Goal: Task Accomplishment & Management: Manage account settings

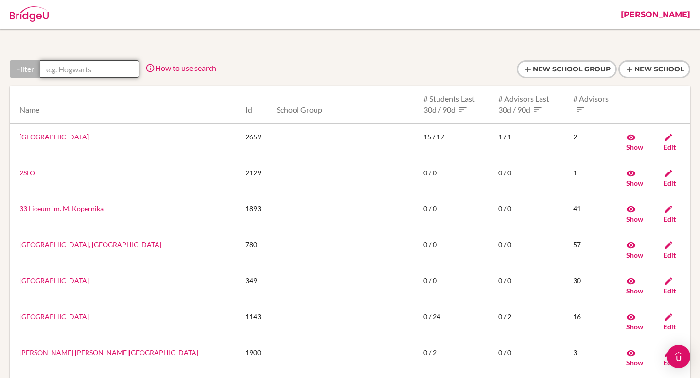
click at [80, 72] on input "text" at bounding box center [89, 69] width 99 height 18
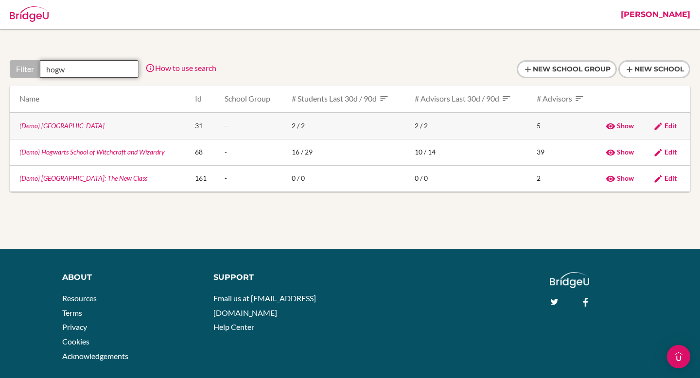
type input "hogw"
click at [49, 123] on link "(Demo) Hogwarts" at bounding box center [61, 126] width 85 height 8
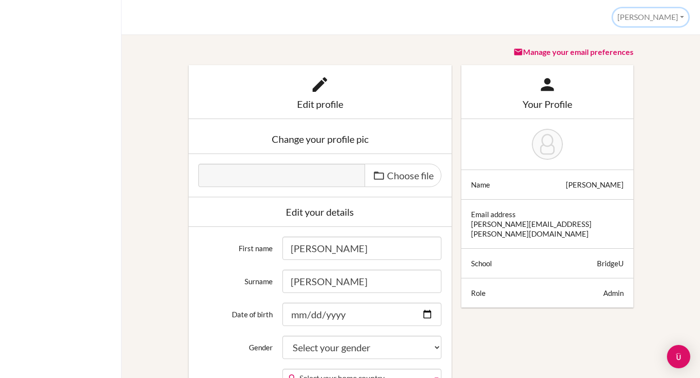
click at [659, 18] on button "Jessica" at bounding box center [650, 17] width 75 height 18
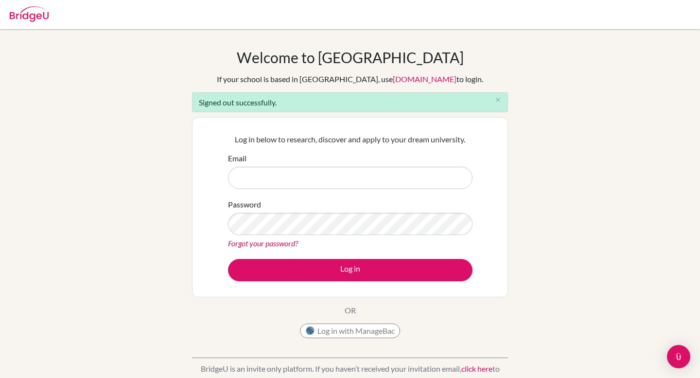
click at [300, 178] on input "Email" at bounding box center [350, 178] width 245 height 22
type input "[PERSON_NAME][EMAIL_ADDRESS][PERSON_NAME][DOMAIN_NAME]"
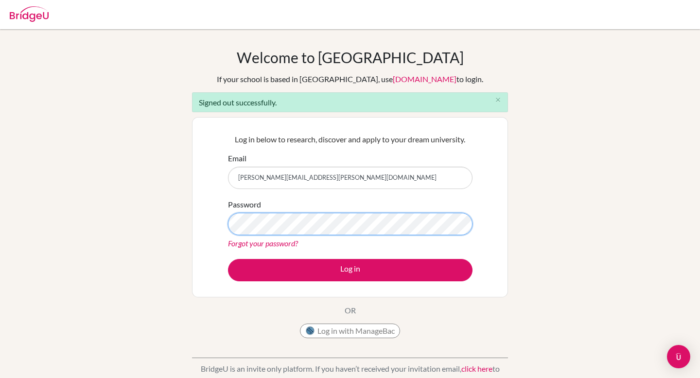
click at [228, 259] on button "Log in" at bounding box center [350, 270] width 245 height 22
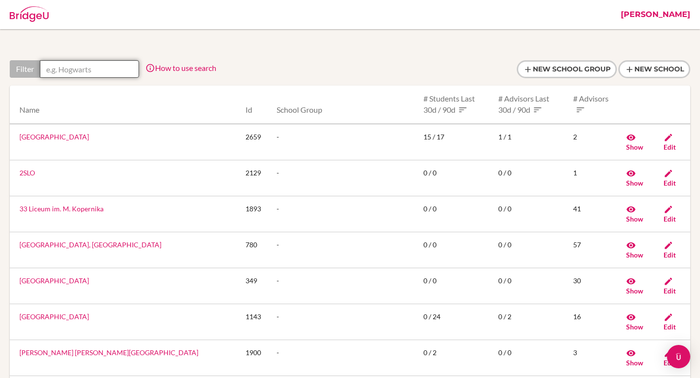
click at [53, 70] on input "text" at bounding box center [89, 69] width 99 height 18
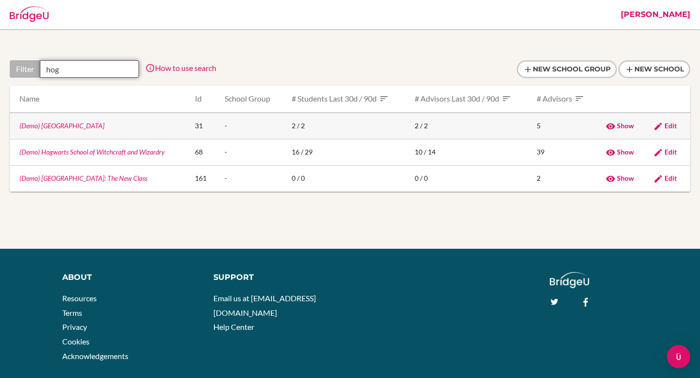
type input "hog"
click at [33, 125] on link "(Demo) Hogwarts" at bounding box center [61, 126] width 85 height 8
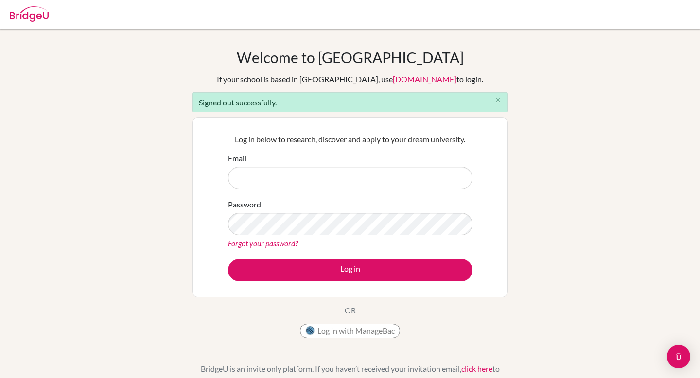
type input "[PERSON_NAME][EMAIL_ADDRESS][PERSON_NAME][DOMAIN_NAME]"
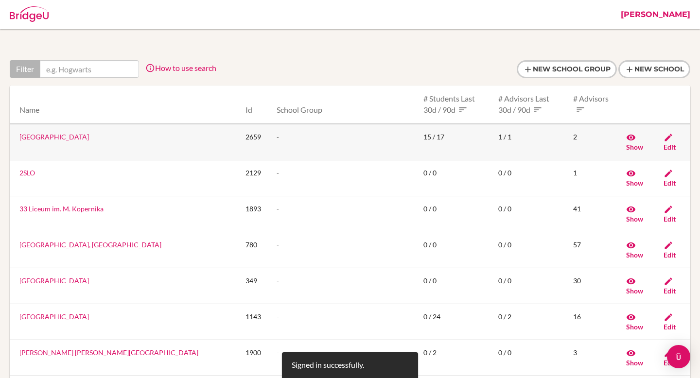
click at [73, 135] on link "10x International School" at bounding box center [54, 137] width 70 height 8
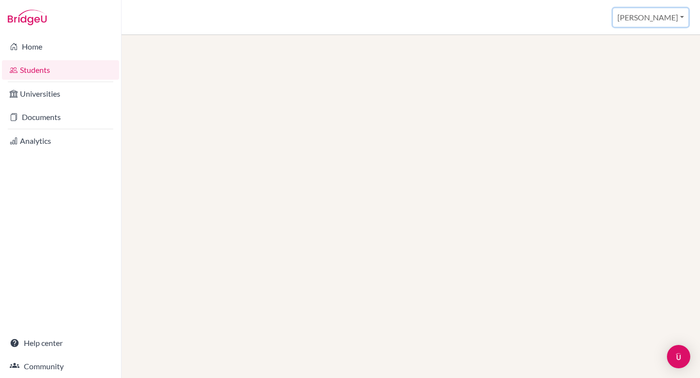
click at [677, 22] on button "[PERSON_NAME]" at bounding box center [650, 17] width 75 height 18
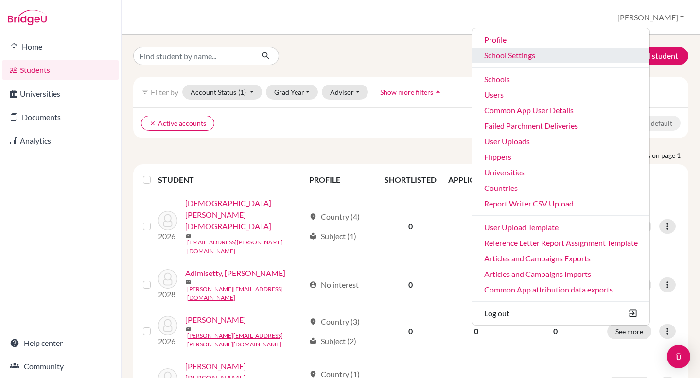
click at [569, 59] on link "School Settings" at bounding box center [561, 56] width 177 height 16
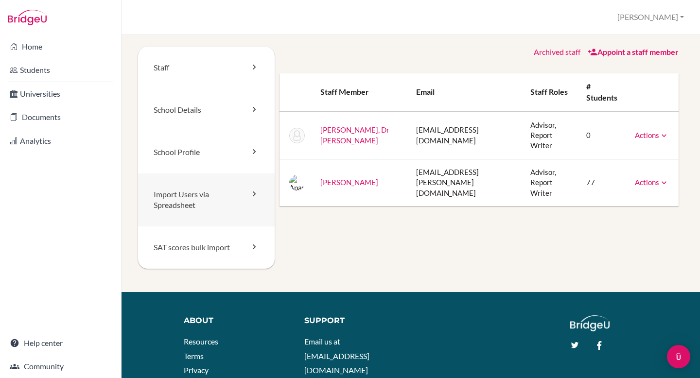
click at [225, 189] on link "Import Users via Spreadsheet" at bounding box center [206, 200] width 137 height 53
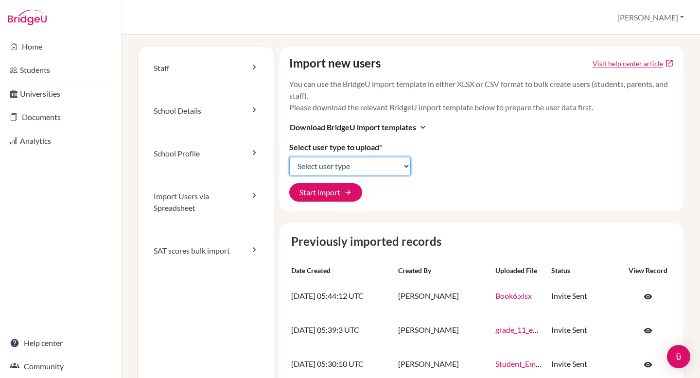
click at [367, 167] on select "Select user type Students Students and parents Parents Advisors Report writers" at bounding box center [350, 166] width 122 height 18
select select "students"
click at [289, 157] on select "Select user type Students Students and parents Parents Advisors Report writers" at bounding box center [350, 166] width 122 height 18
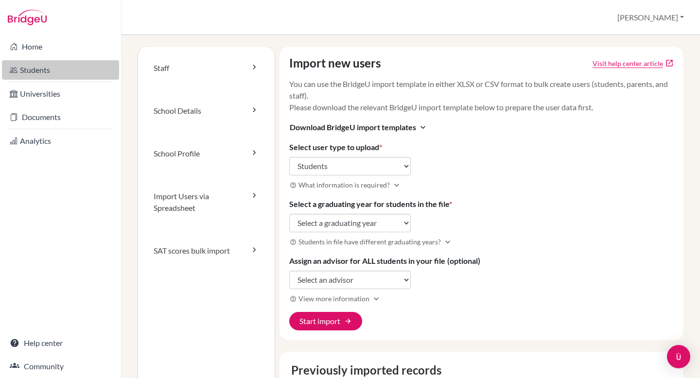
click at [55, 74] on link "Students" at bounding box center [60, 69] width 117 height 19
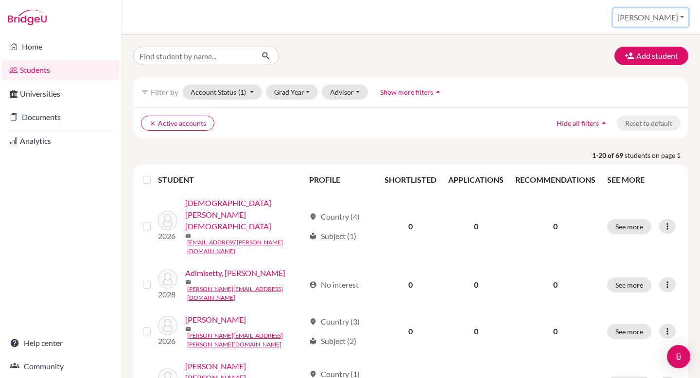
click at [669, 17] on button "[PERSON_NAME]" at bounding box center [650, 17] width 75 height 18
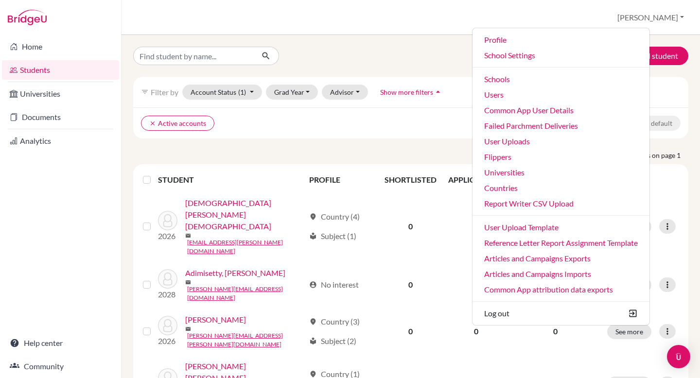
click at [414, 126] on ul "clear Active accounts" at bounding box center [343, 123] width 405 height 15
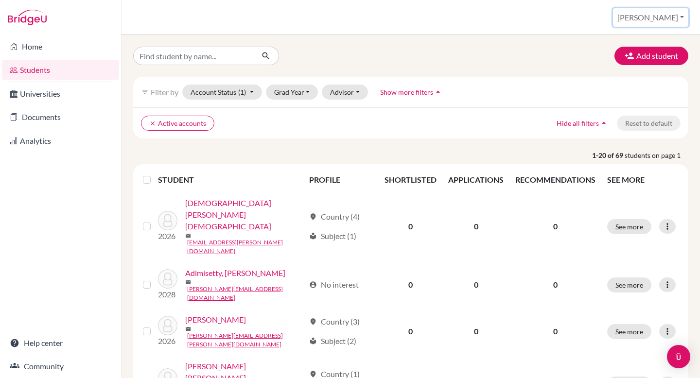
click at [676, 18] on button "[PERSON_NAME]" at bounding box center [650, 17] width 75 height 18
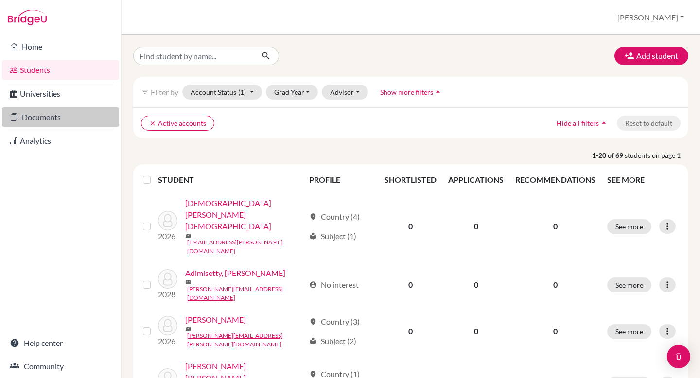
click at [58, 115] on link "Documents" at bounding box center [60, 116] width 117 height 19
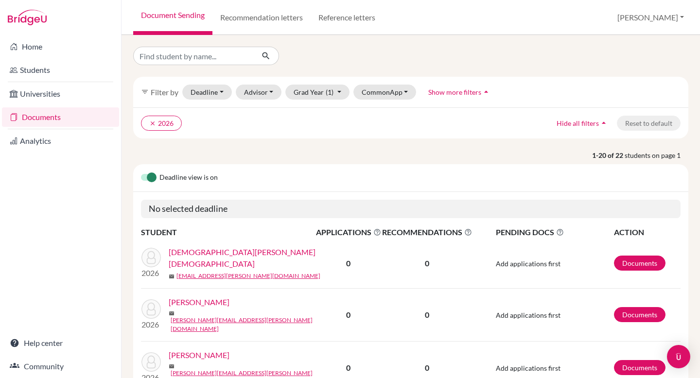
scroll to position [120, 0]
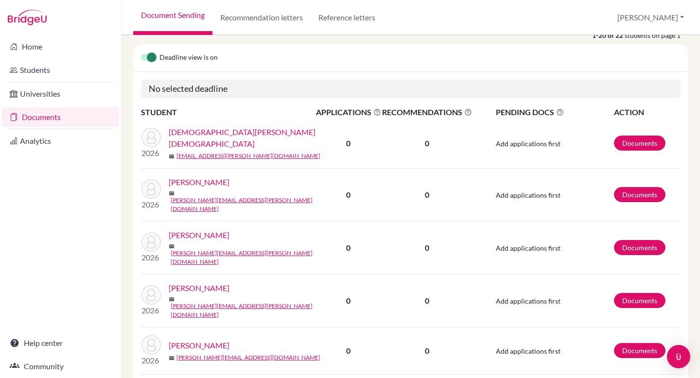
click at [196, 184] on link "[PERSON_NAME]" at bounding box center [199, 183] width 61 height 12
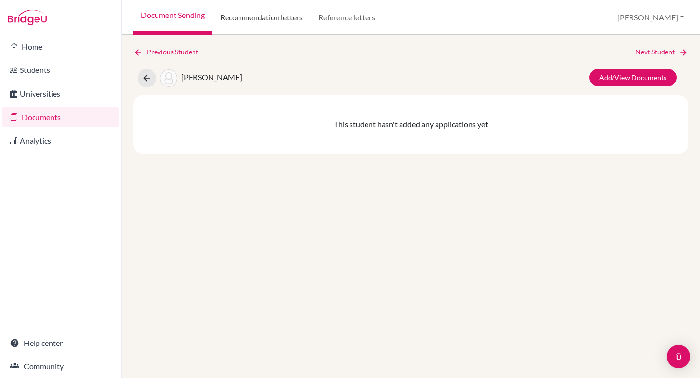
click at [275, 17] on link "Recommendation letters" at bounding box center [262, 17] width 98 height 35
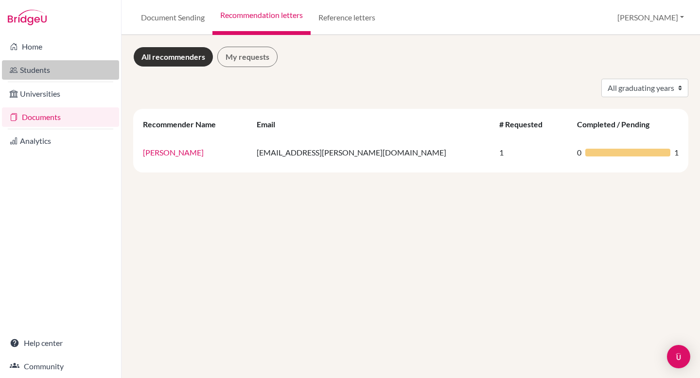
click at [60, 63] on link "Students" at bounding box center [60, 69] width 117 height 19
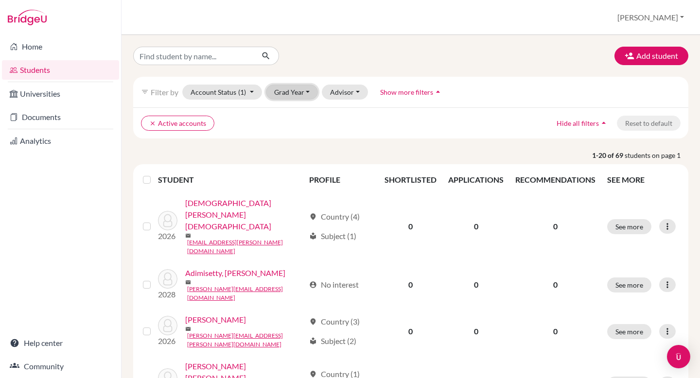
click at [286, 89] on button "Grad Year" at bounding box center [292, 92] width 53 height 15
click at [302, 154] on div "2025" at bounding box center [295, 160] width 34 height 12
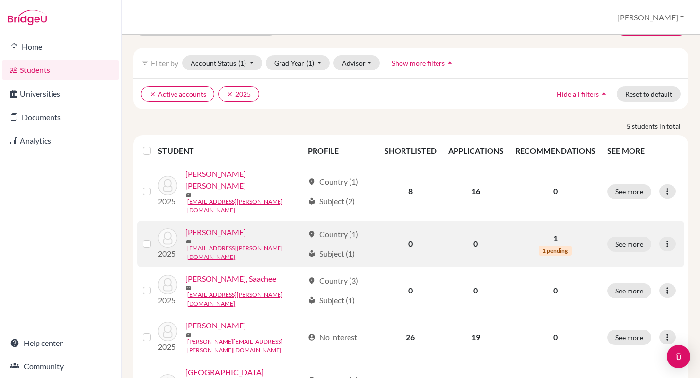
scroll to position [54, 0]
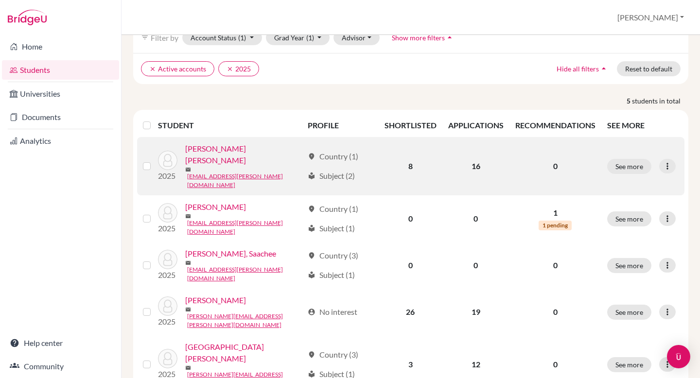
click at [227, 154] on link "[PERSON_NAME] [PERSON_NAME]" at bounding box center [244, 154] width 118 height 23
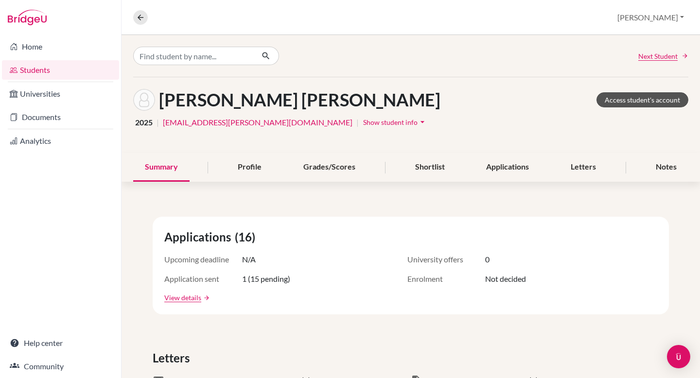
click at [623, 102] on link "Access student's account" at bounding box center [643, 99] width 92 height 15
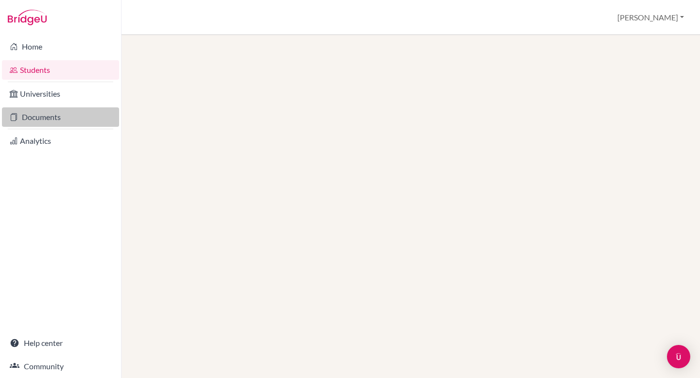
click at [67, 117] on link "Documents" at bounding box center [60, 116] width 117 height 19
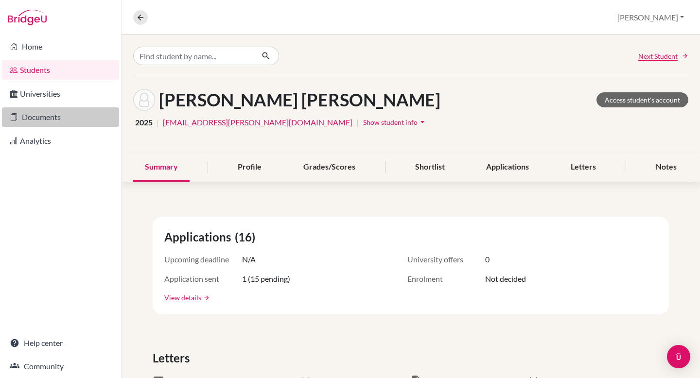
click at [73, 119] on link "Documents" at bounding box center [60, 116] width 117 height 19
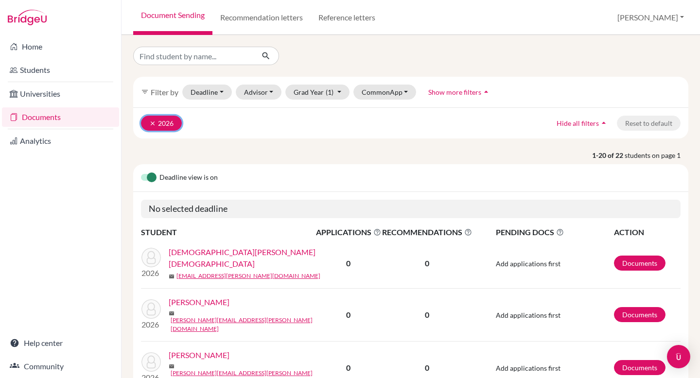
click at [152, 123] on icon "clear" at bounding box center [152, 123] width 7 height 7
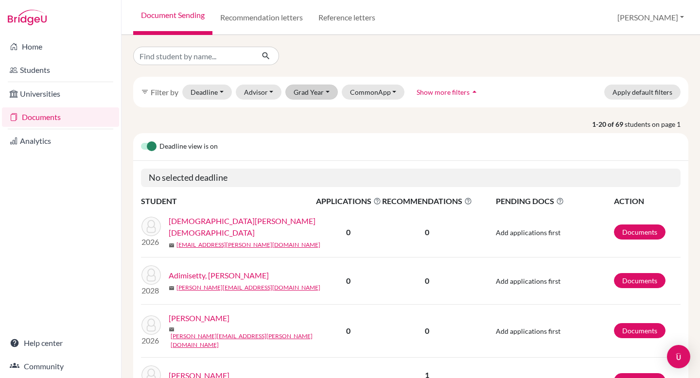
click at [306, 95] on button "Grad Year" at bounding box center [311, 92] width 53 height 15
click at [313, 152] on button "2025" at bounding box center [314, 160] width 57 height 16
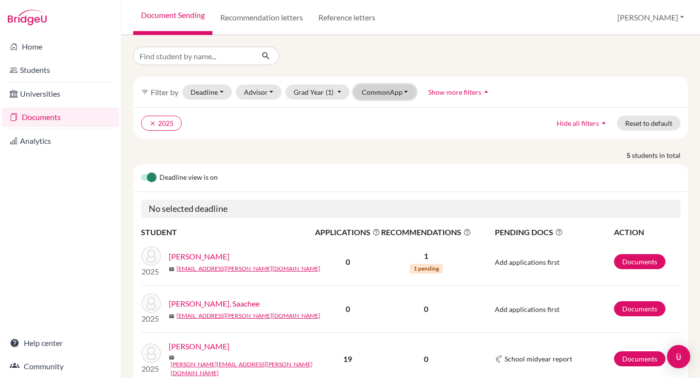
click at [378, 98] on button "CommonApp" at bounding box center [385, 92] width 63 height 15
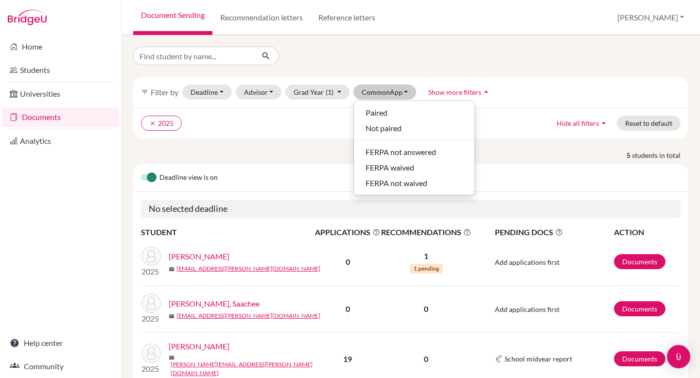
click at [519, 145] on div "filter_list Filter by Deadline - Select a date range Or double click for a sing…" at bounding box center [410, 302] width 555 height 510
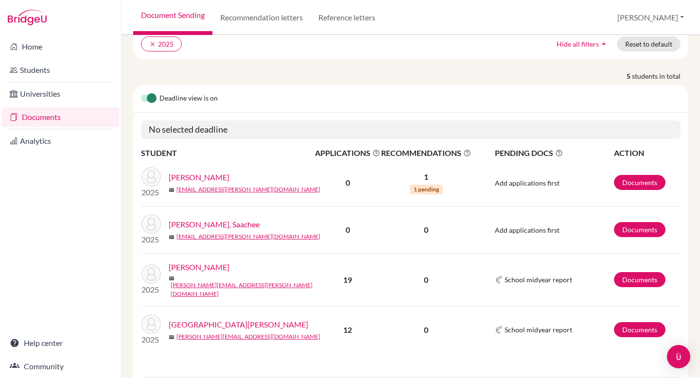
scroll to position [107, 0]
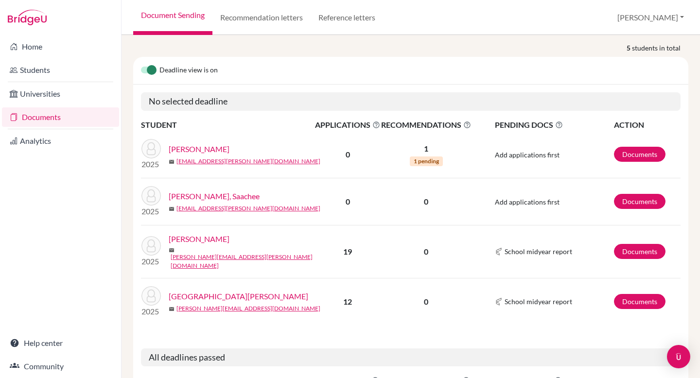
click at [190, 146] on link "Basava , Rohan" at bounding box center [199, 149] width 61 height 12
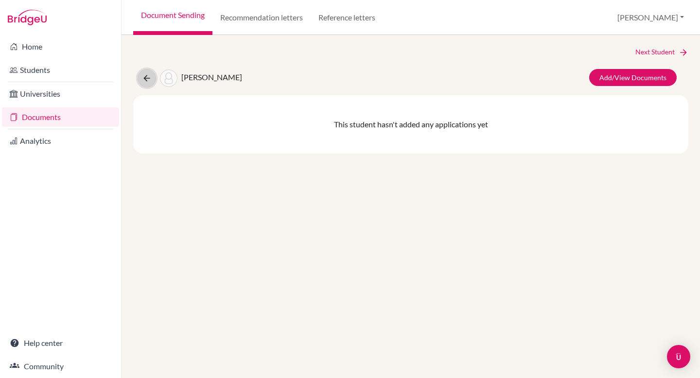
click at [142, 75] on icon at bounding box center [147, 78] width 10 height 10
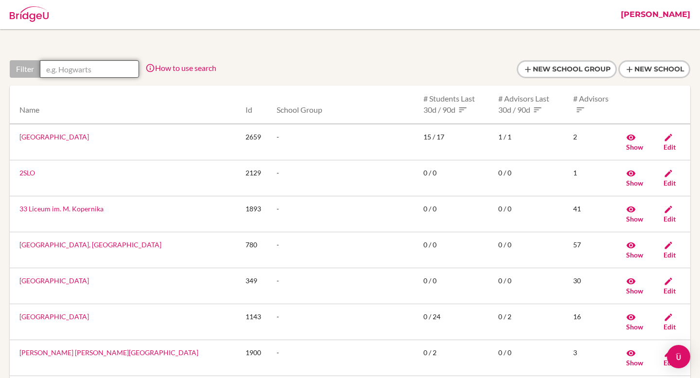
click at [88, 69] on input "text" at bounding box center [89, 69] width 99 height 18
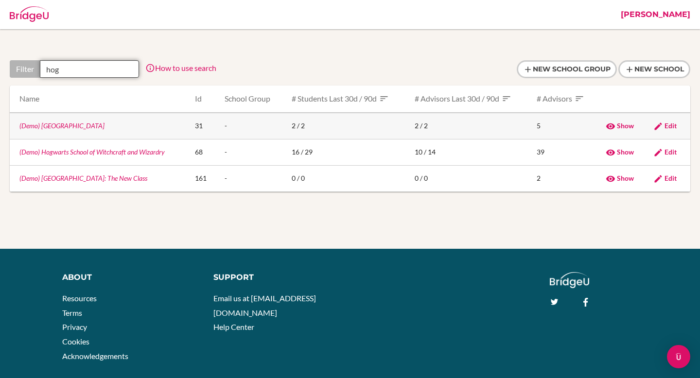
type input "hog"
click at [56, 128] on link "(Demo) Hogwarts" at bounding box center [61, 126] width 85 height 8
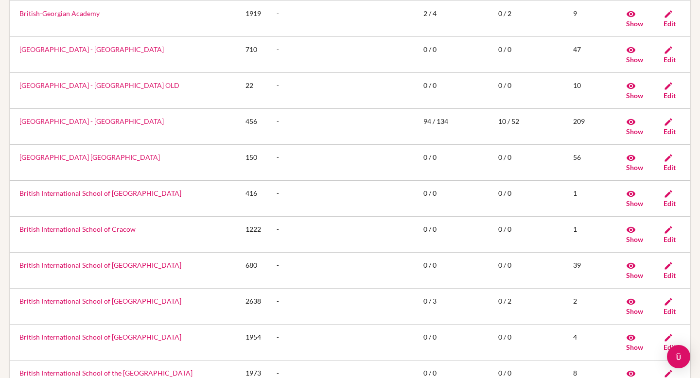
scroll to position [10524, 0]
click at [66, 126] on link "British International School - Ho Chi Minh City" at bounding box center [91, 122] width 144 height 8
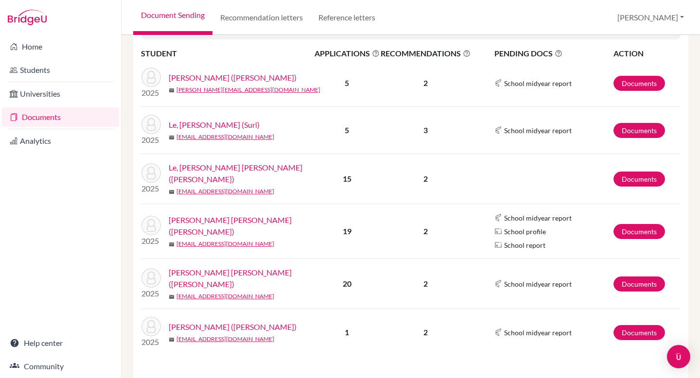
scroll to position [273, 0]
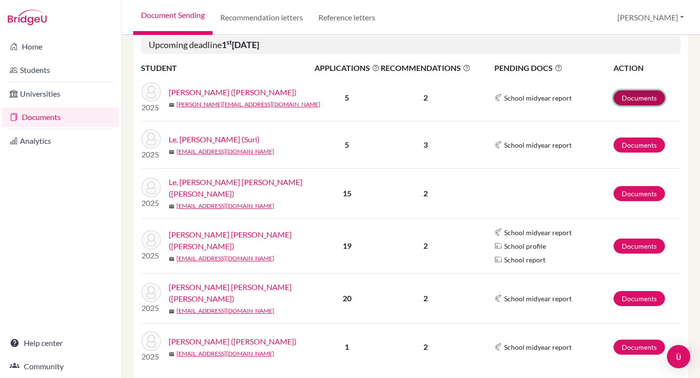
click at [642, 102] on link "Documents" at bounding box center [640, 97] width 52 height 15
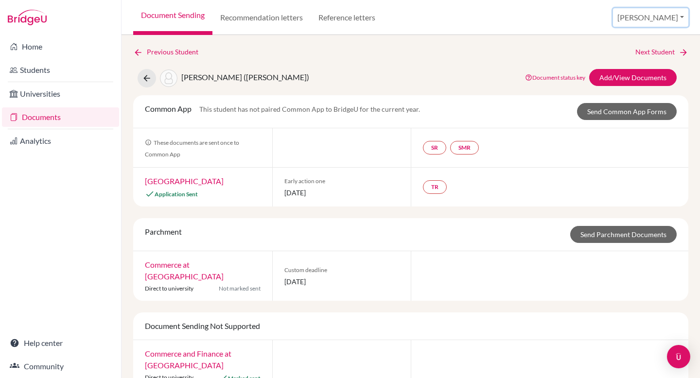
click at [655, 18] on button "[PERSON_NAME]" at bounding box center [650, 17] width 75 height 18
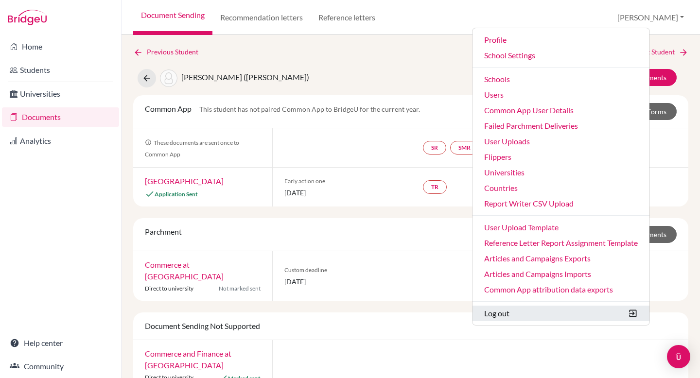
click at [544, 315] on button "Log out" at bounding box center [561, 314] width 177 height 16
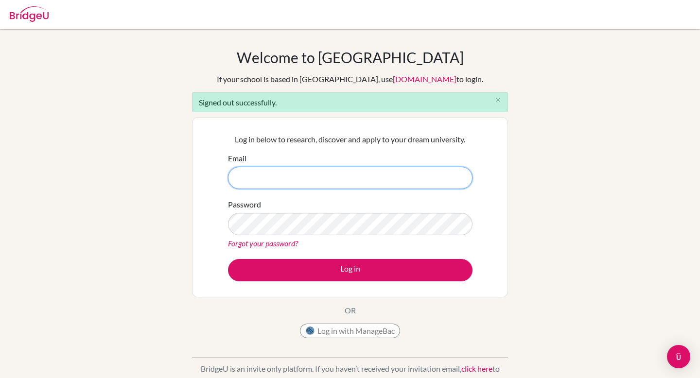
type input "[PERSON_NAME][EMAIL_ADDRESS][PERSON_NAME][DOMAIN_NAME]"
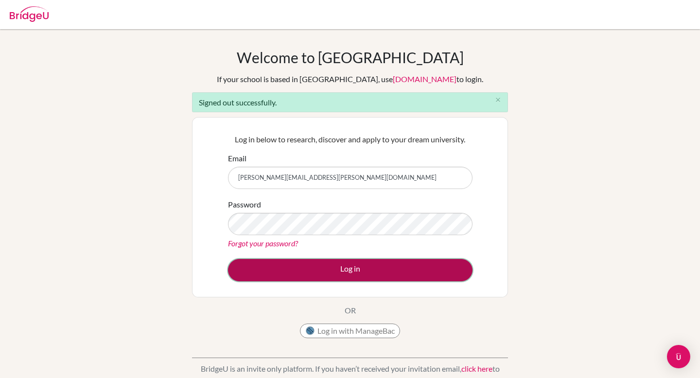
click at [367, 276] on button "Log in" at bounding box center [350, 270] width 245 height 22
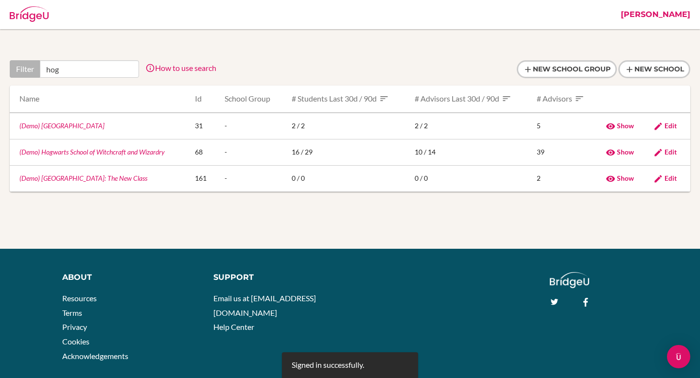
type input "hog"
click at [62, 127] on link "(Demo) Hogwarts" at bounding box center [61, 126] width 85 height 8
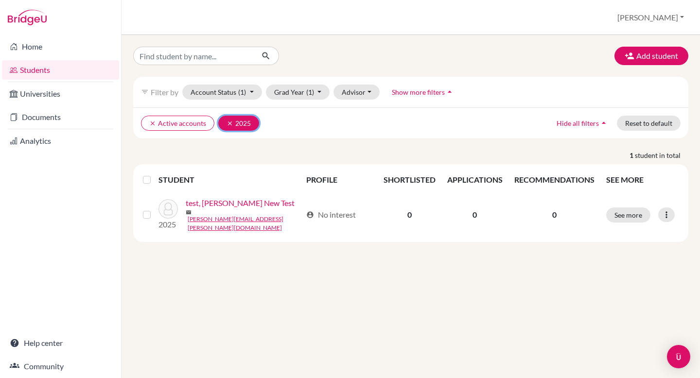
click at [229, 123] on icon "clear" at bounding box center [230, 123] width 7 height 7
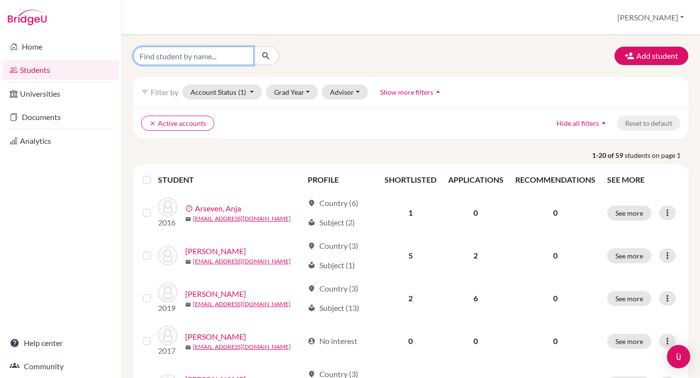
click at [208, 55] on input "Find student by name..." at bounding box center [193, 56] width 121 height 18
type input "d"
click at [212, 56] on input "Find student by name..." at bounding box center [193, 56] width 121 height 18
type input "[PERSON_NAME]"
click button "submit" at bounding box center [266, 56] width 26 height 18
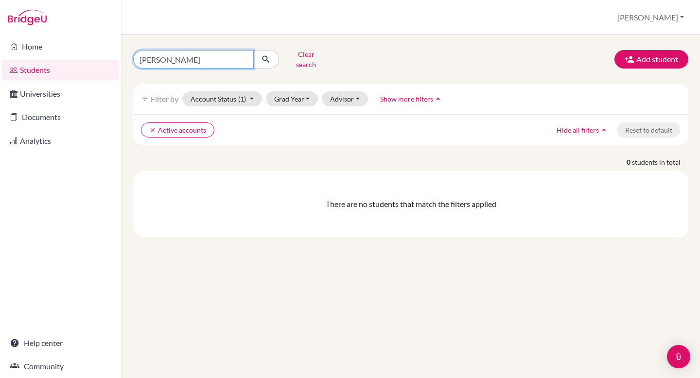
click at [198, 60] on input "[PERSON_NAME]" at bounding box center [193, 59] width 121 height 18
click at [245, 60] on input "[PERSON_NAME]" at bounding box center [193, 59] width 121 height 18
click at [245, 55] on input "[PERSON_NAME]" at bounding box center [193, 59] width 121 height 18
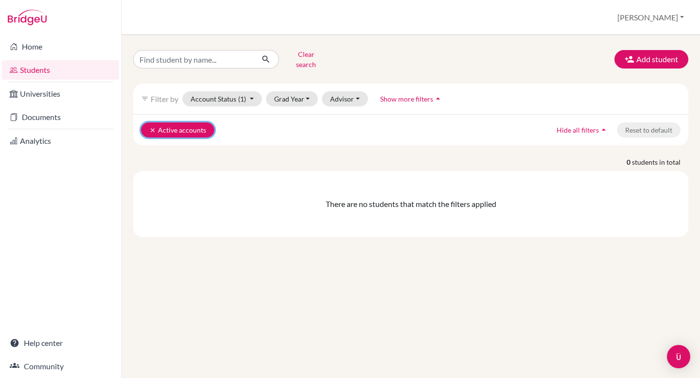
click at [152, 127] on icon "clear" at bounding box center [152, 130] width 7 height 7
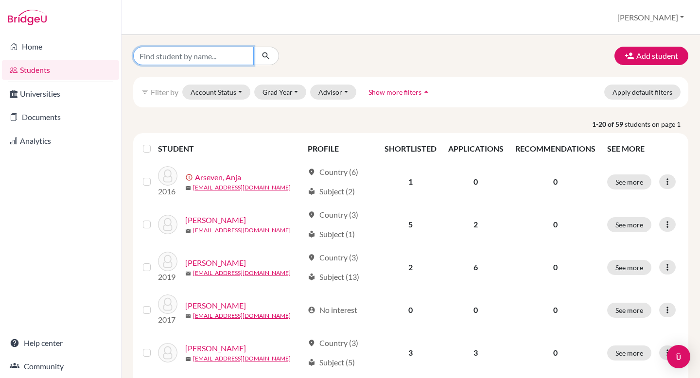
click at [224, 61] on input "Find student by name..." at bounding box center [193, 56] width 121 height 18
type input "[PERSON_NAME]"
click at [266, 56] on icon "submit" at bounding box center [266, 56] width 10 height 10
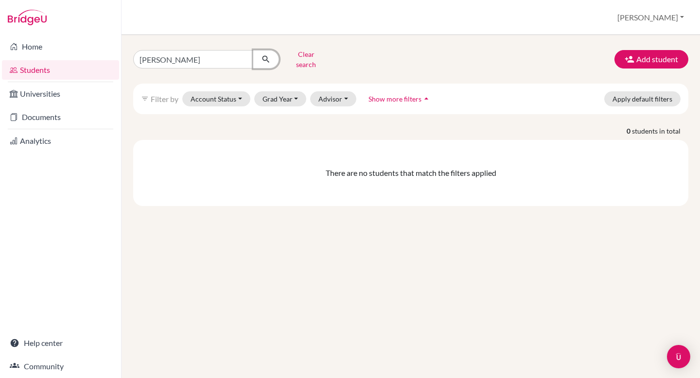
click at [266, 56] on icon "submit" at bounding box center [266, 59] width 10 height 10
click at [245, 56] on input "[PERSON_NAME]" at bounding box center [193, 59] width 121 height 18
click at [299, 54] on button "Clear search" at bounding box center [306, 59] width 54 height 25
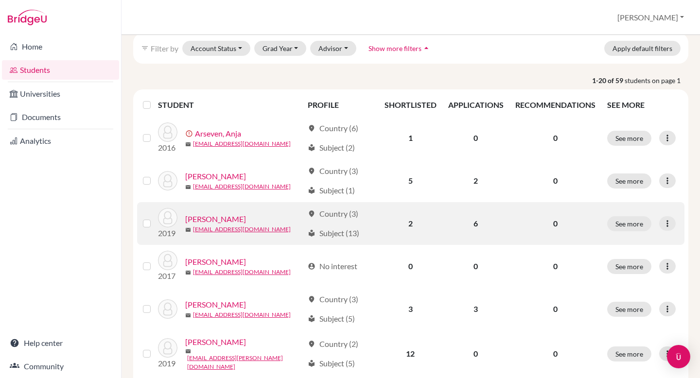
scroll to position [47, 0]
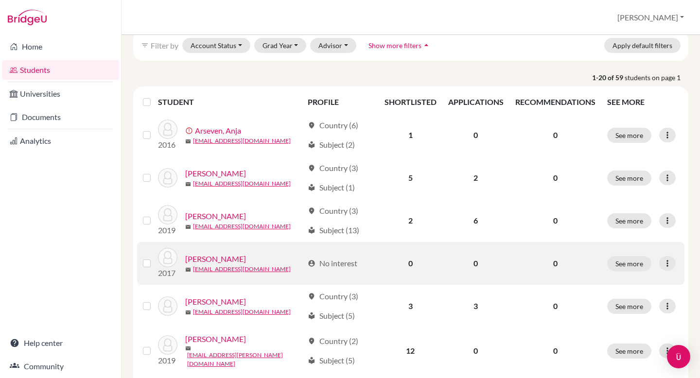
click at [215, 258] on link "[PERSON_NAME]" at bounding box center [215, 259] width 61 height 12
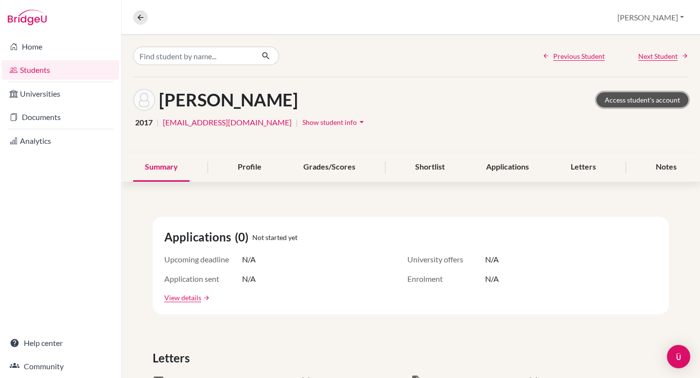
click at [646, 94] on link "Access student's account" at bounding box center [643, 99] width 92 height 15
